Goal: Task Accomplishment & Management: Complete application form

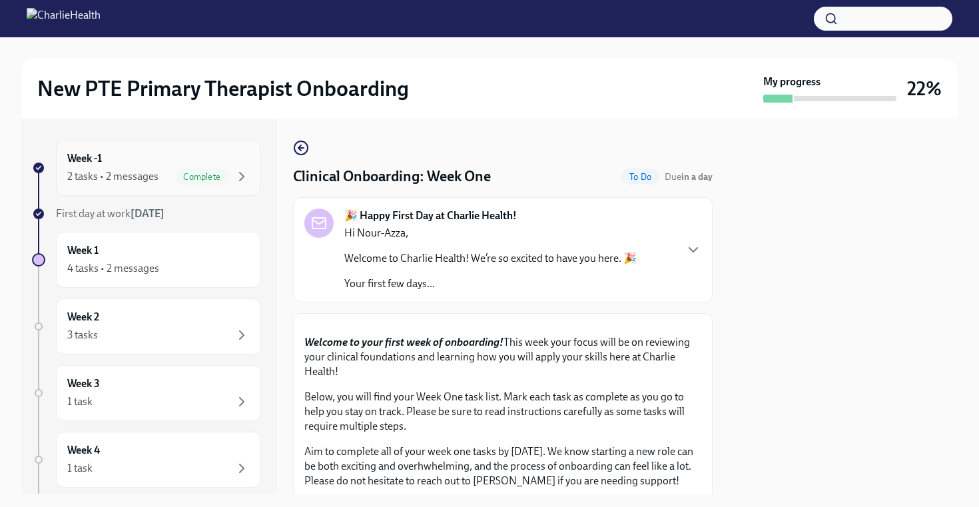
click at [178, 164] on div "Week -1 2 tasks • 2 messages Complete" at bounding box center [158, 167] width 182 height 33
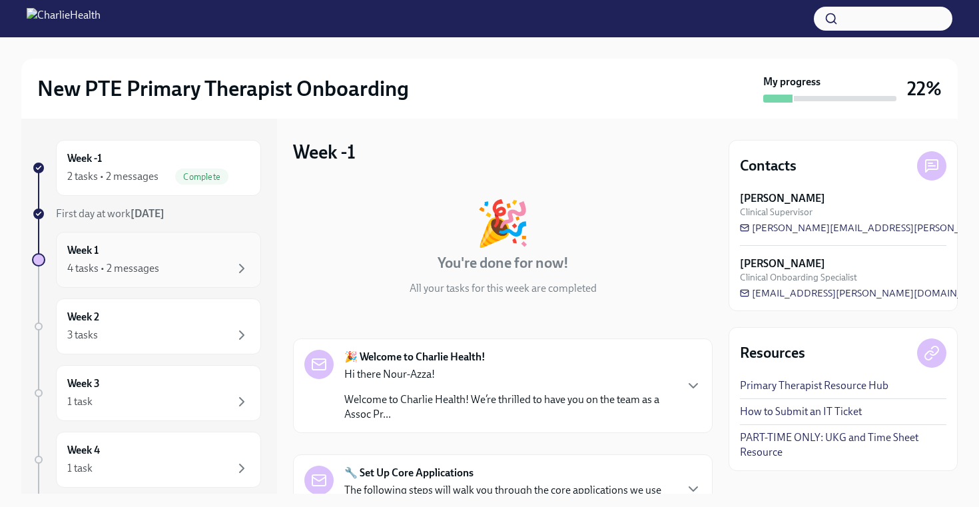
click at [153, 245] on div "Week 1 4 tasks • 2 messages" at bounding box center [158, 259] width 182 height 33
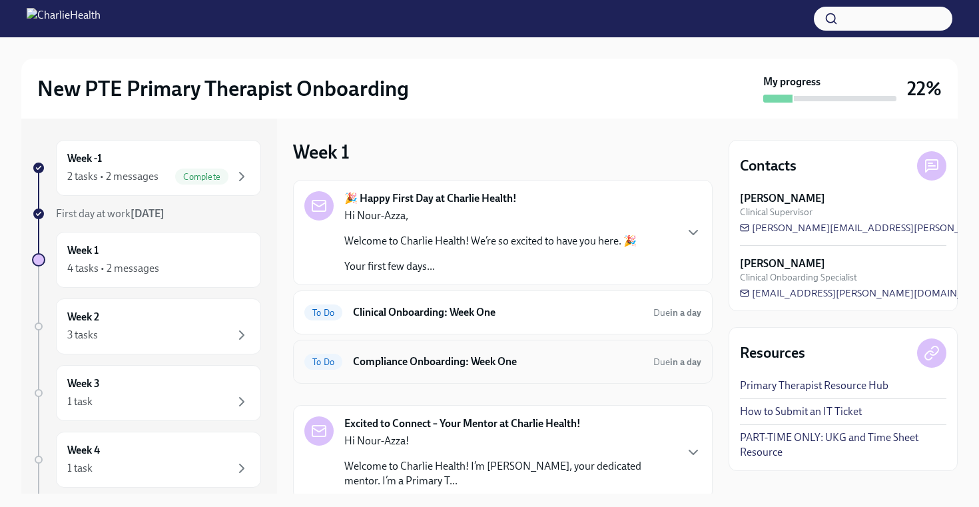
click at [493, 366] on h6 "Compliance Onboarding: Week One" at bounding box center [498, 361] width 290 height 15
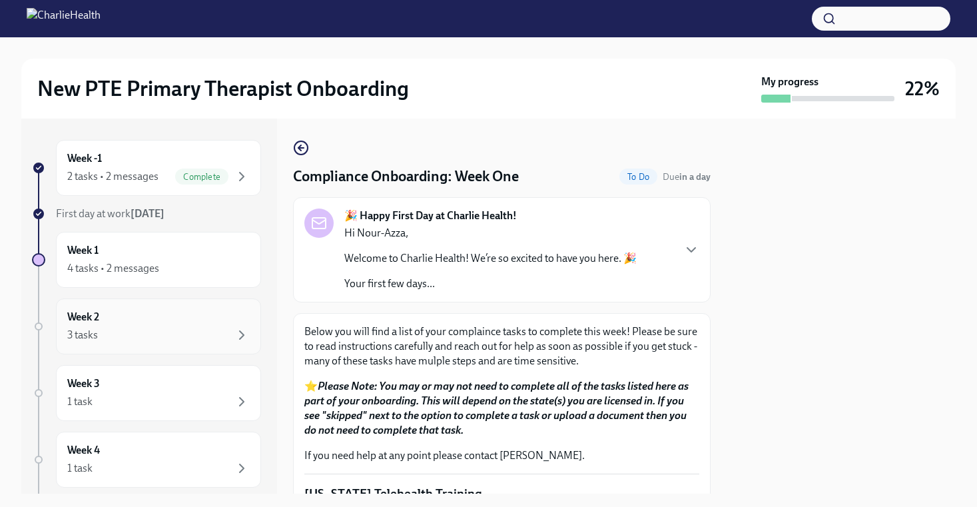
click at [169, 332] on div "3 tasks" at bounding box center [158, 335] width 182 height 16
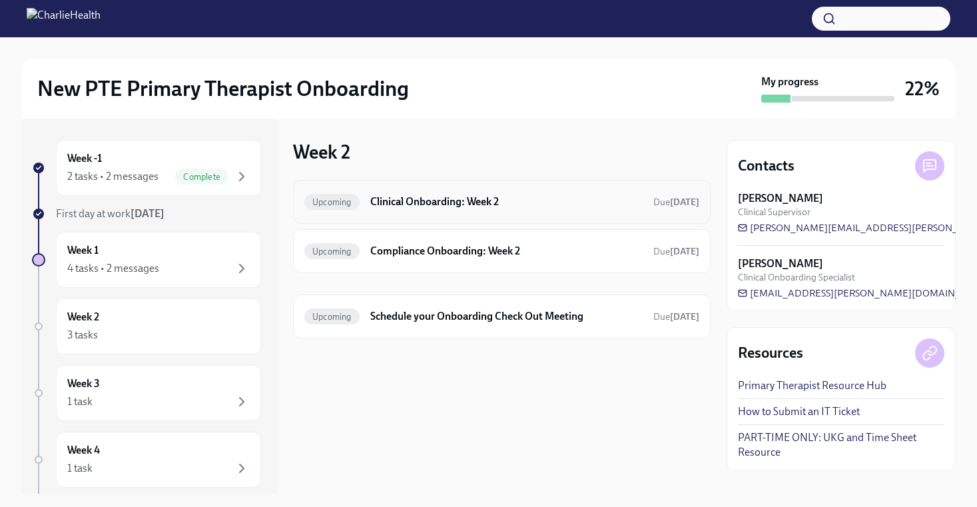
click at [444, 201] on h6 "Clinical Onboarding: Week 2" at bounding box center [506, 201] width 272 height 15
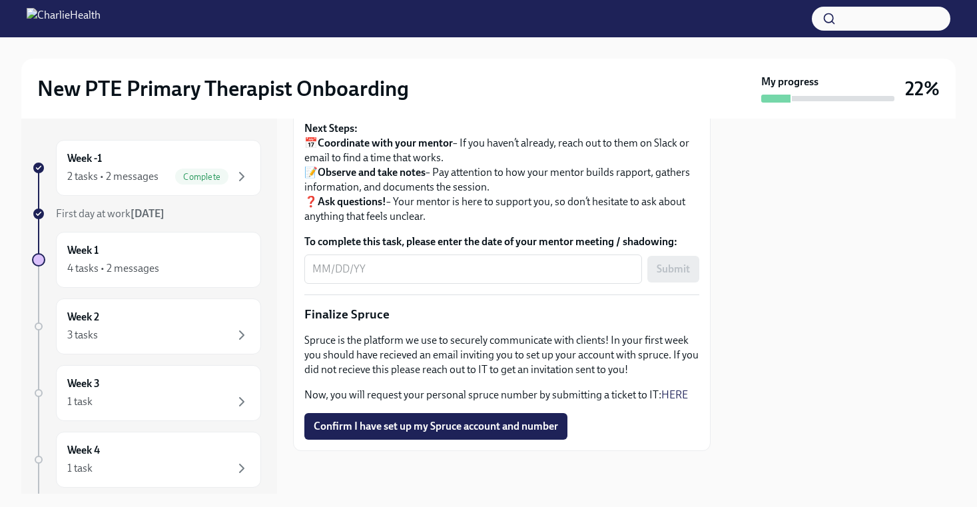
scroll to position [1567, 0]
click at [464, 424] on span "Confirm I have set up my Spruce account and number" at bounding box center [436, 426] width 244 height 13
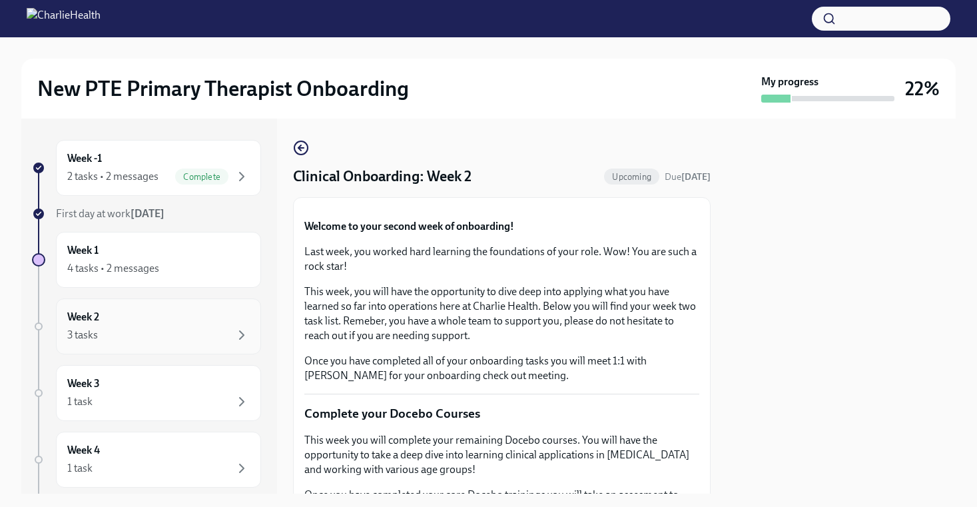
click at [187, 342] on div "3 tasks" at bounding box center [158, 335] width 182 height 16
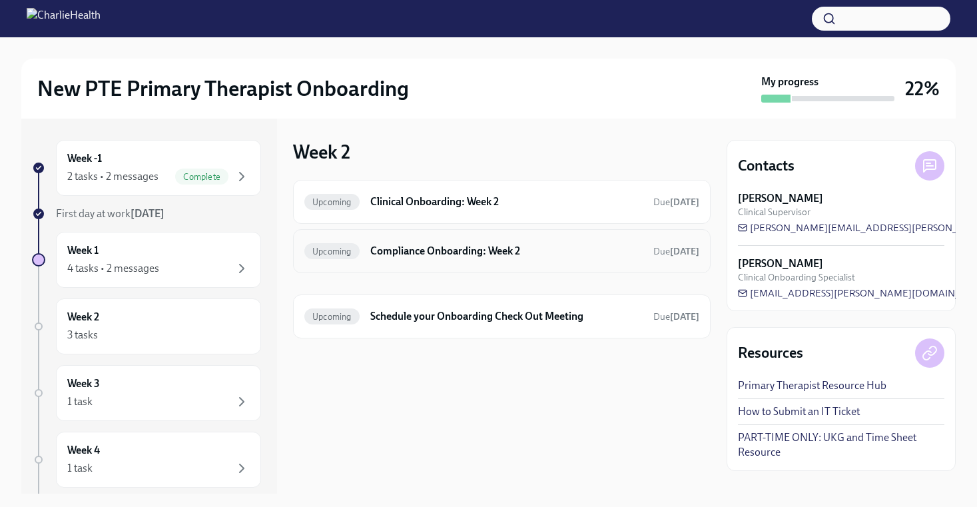
click at [469, 258] on div "Upcoming Compliance Onboarding: Week 2 Due [DATE]" at bounding box center [501, 250] width 395 height 21
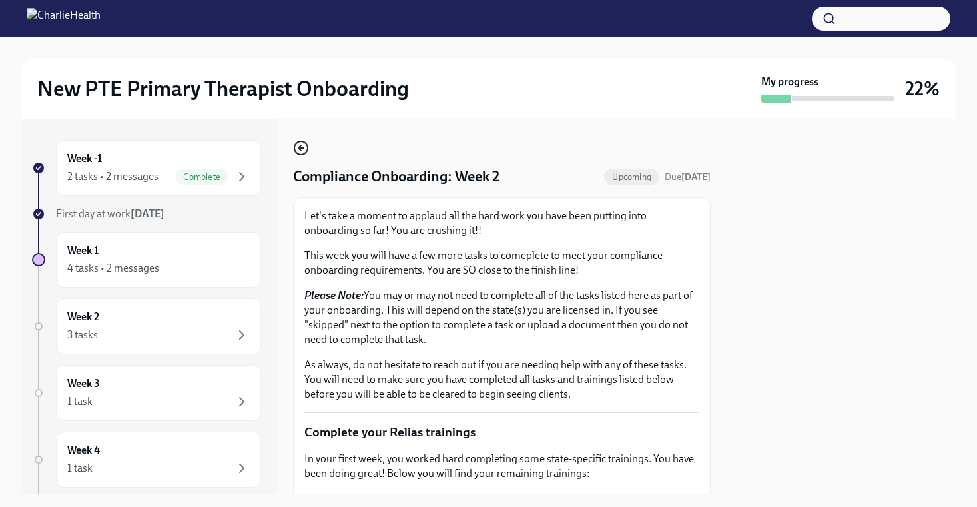
click at [301, 150] on icon "button" at bounding box center [301, 148] width 16 height 16
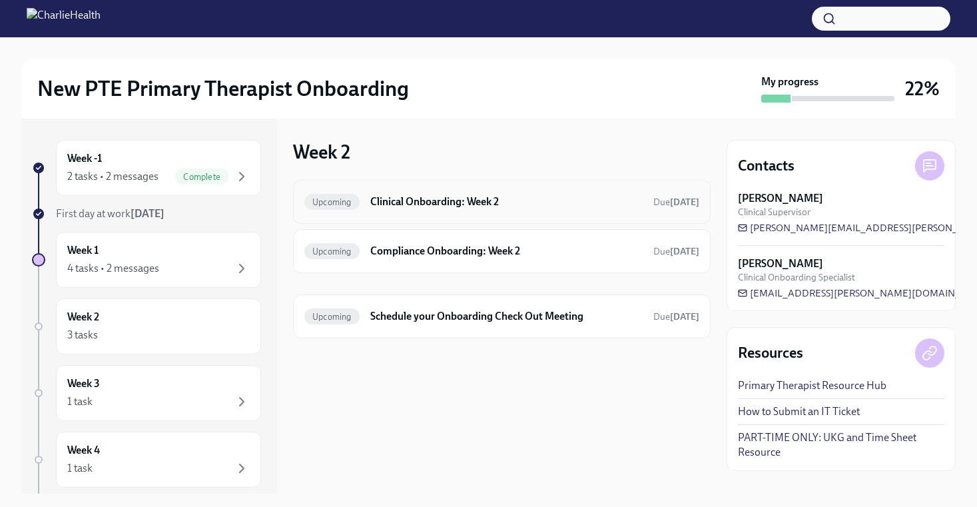
click at [450, 199] on h6 "Clinical Onboarding: Week 2" at bounding box center [506, 201] width 272 height 15
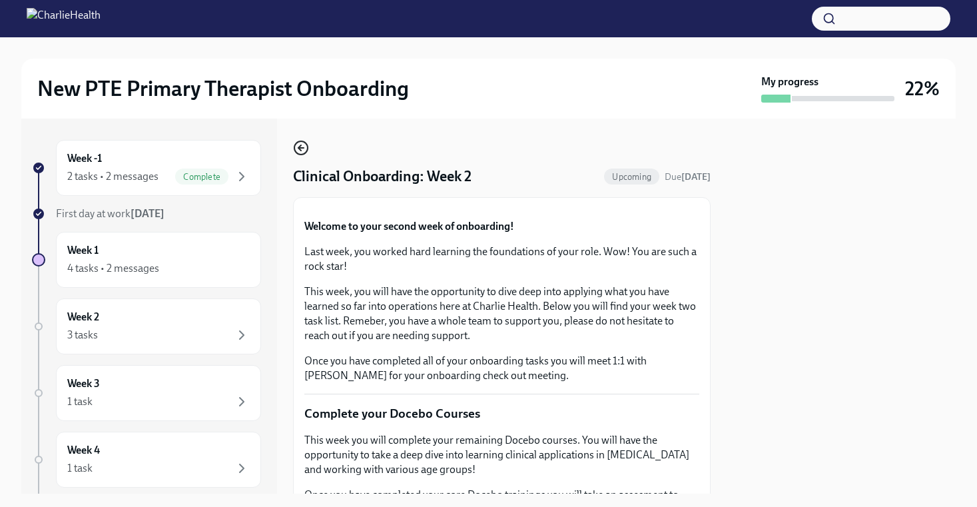
click at [302, 148] on icon "button" at bounding box center [301, 148] width 16 height 16
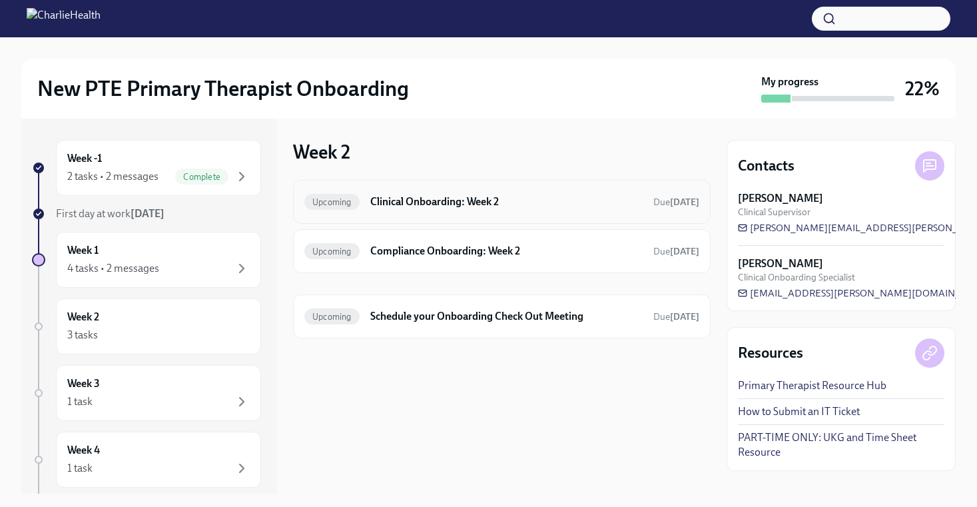
click at [432, 199] on h6 "Clinical Onboarding: Week 2" at bounding box center [506, 201] width 272 height 15
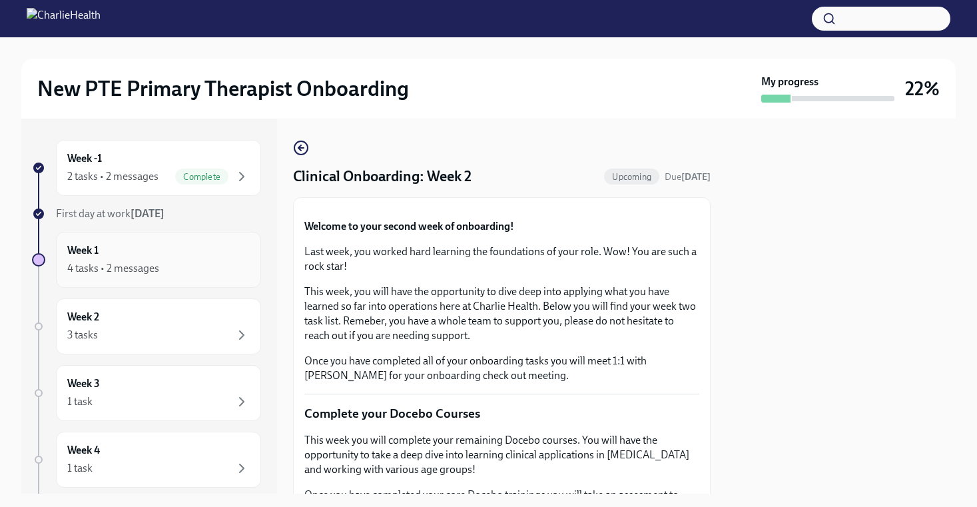
click at [171, 281] on div "Week 1 4 tasks • 2 messages" at bounding box center [158, 260] width 205 height 56
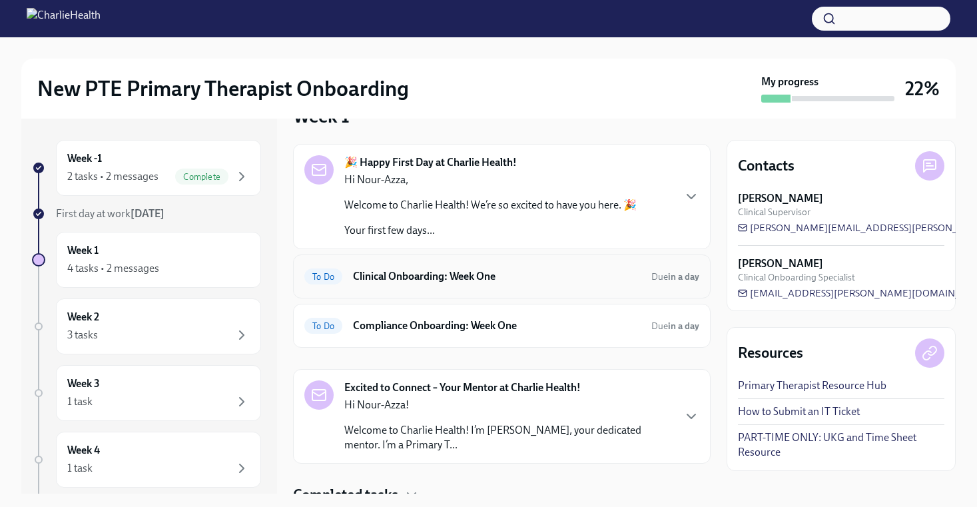
scroll to position [37, 0]
click at [662, 197] on icon "button" at bounding box center [691, 195] width 16 height 16
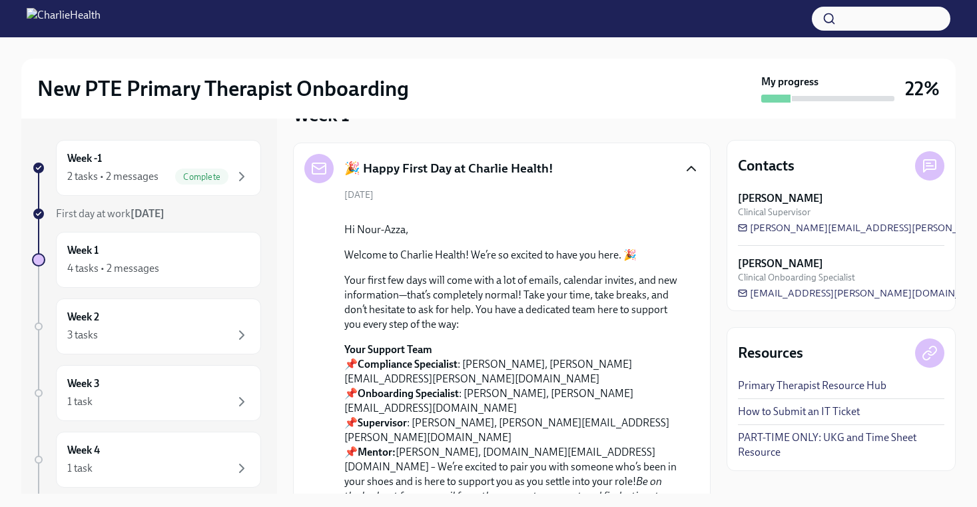
click at [662, 160] on div "🎉 Happy First Day at Charlie Health!" at bounding box center [501, 168] width 395 height 29
click at [662, 168] on icon "button" at bounding box center [691, 169] width 16 height 16
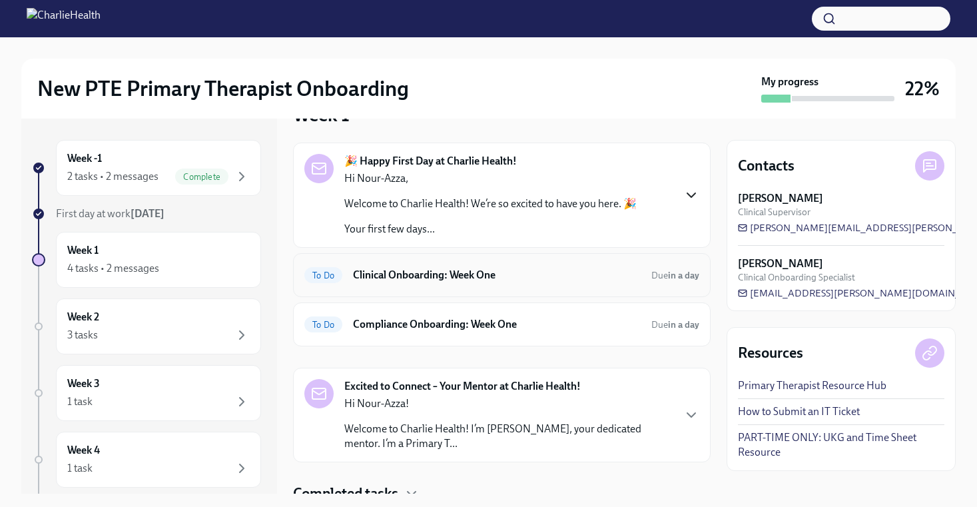
click at [563, 288] on div "To Do Clinical Onboarding: Week One Due in a day" at bounding box center [502, 275] width 418 height 44
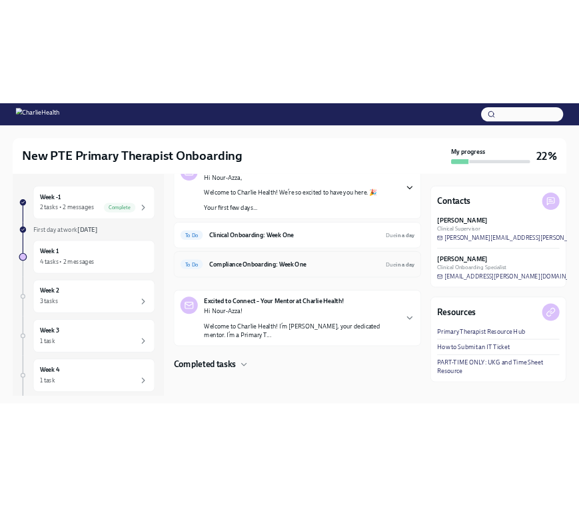
scroll to position [0, 0]
